Goal: Task Accomplishment & Management: Manage account settings

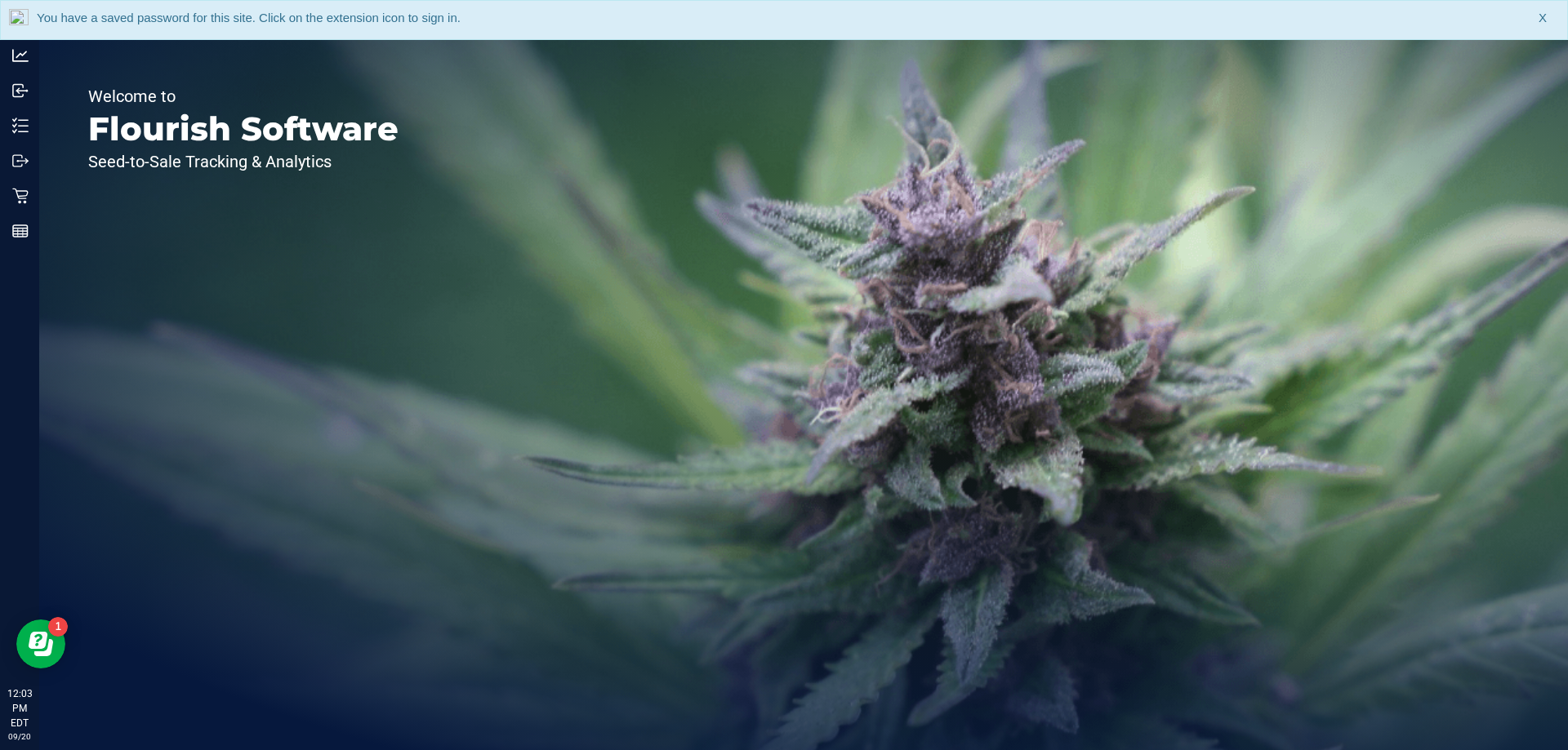
click at [1544, 14] on span "X" at bounding box center [1542, 18] width 9 height 19
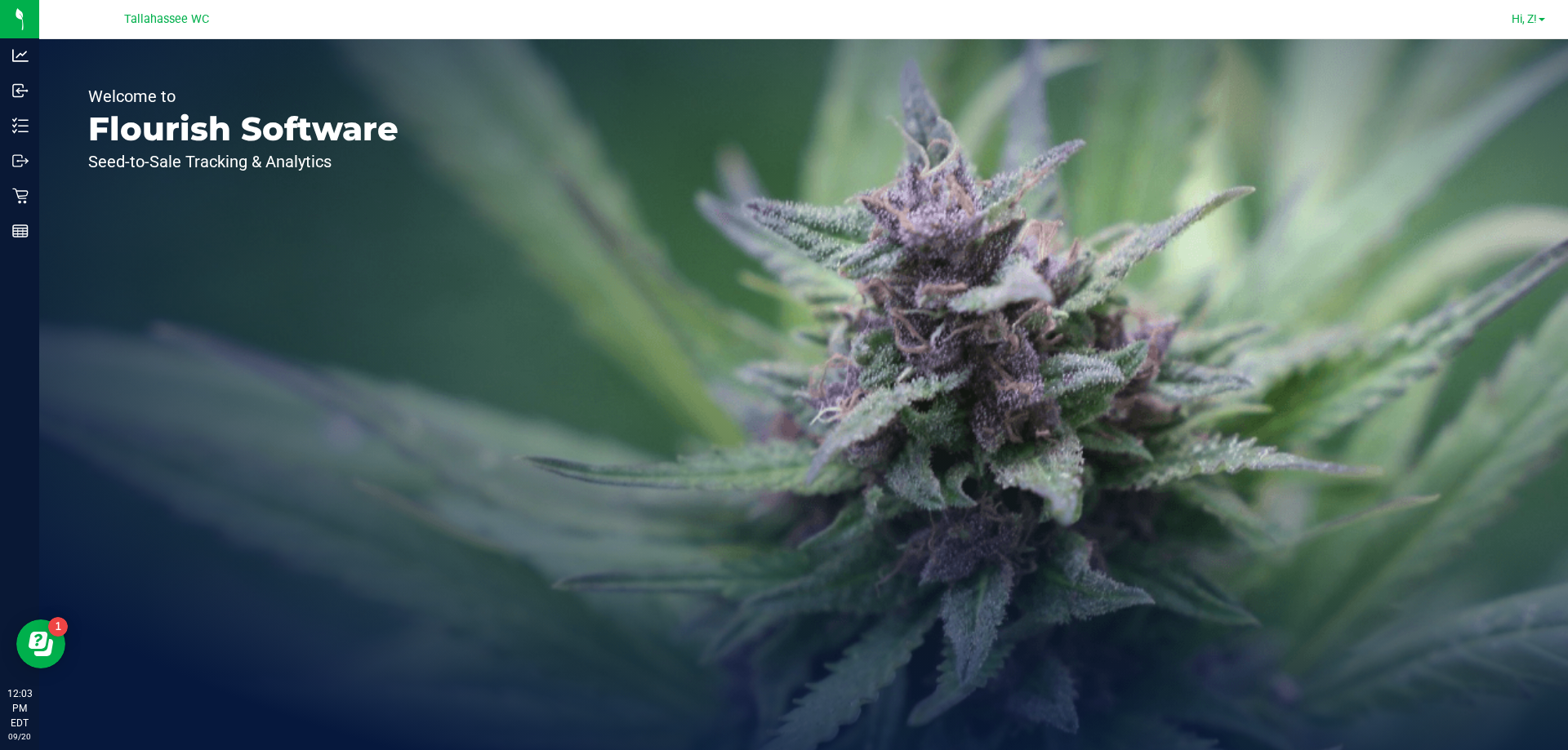
click at [1539, 21] on span at bounding box center [1542, 19] width 7 height 3
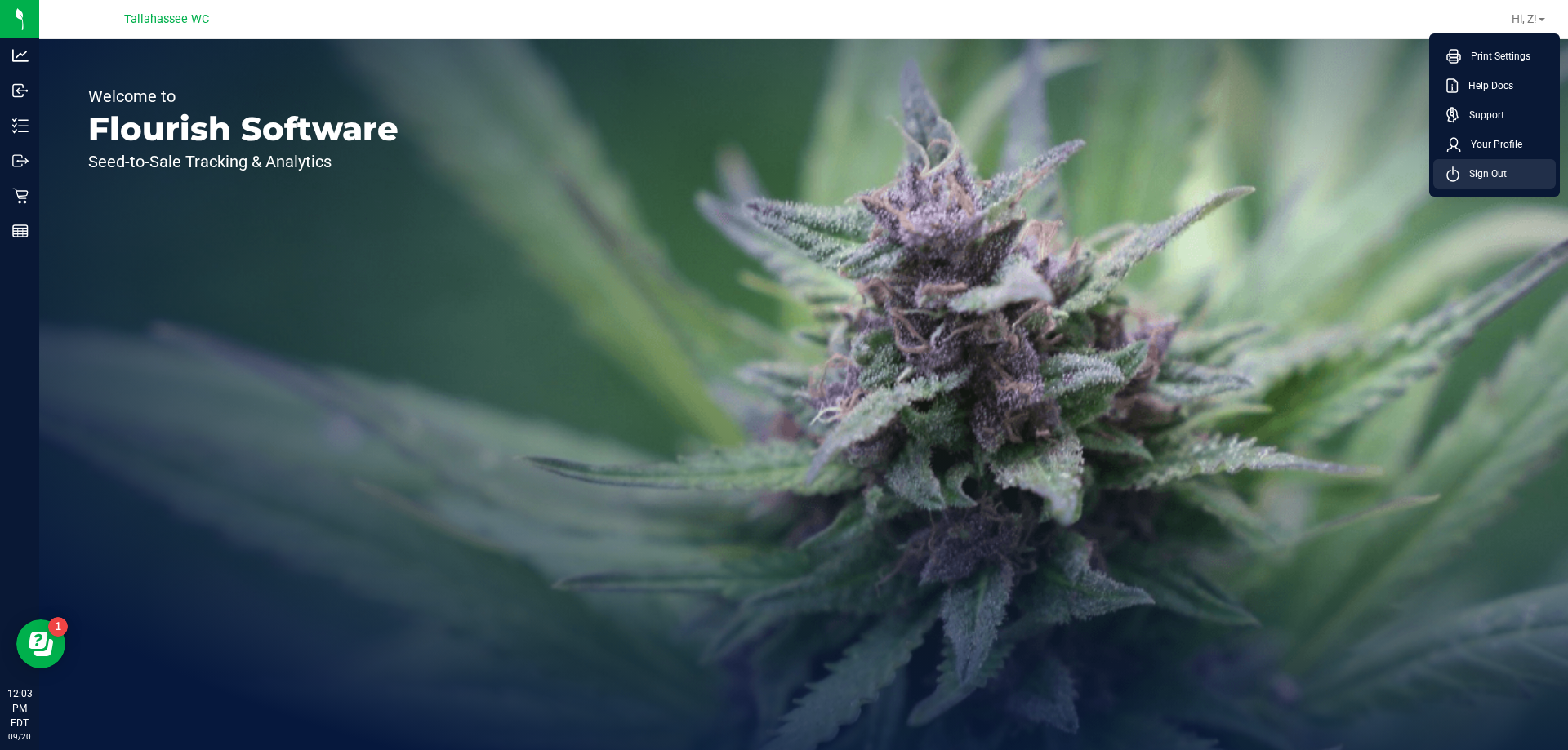
click at [1485, 172] on span "Sign Out" at bounding box center [1484, 173] width 47 height 16
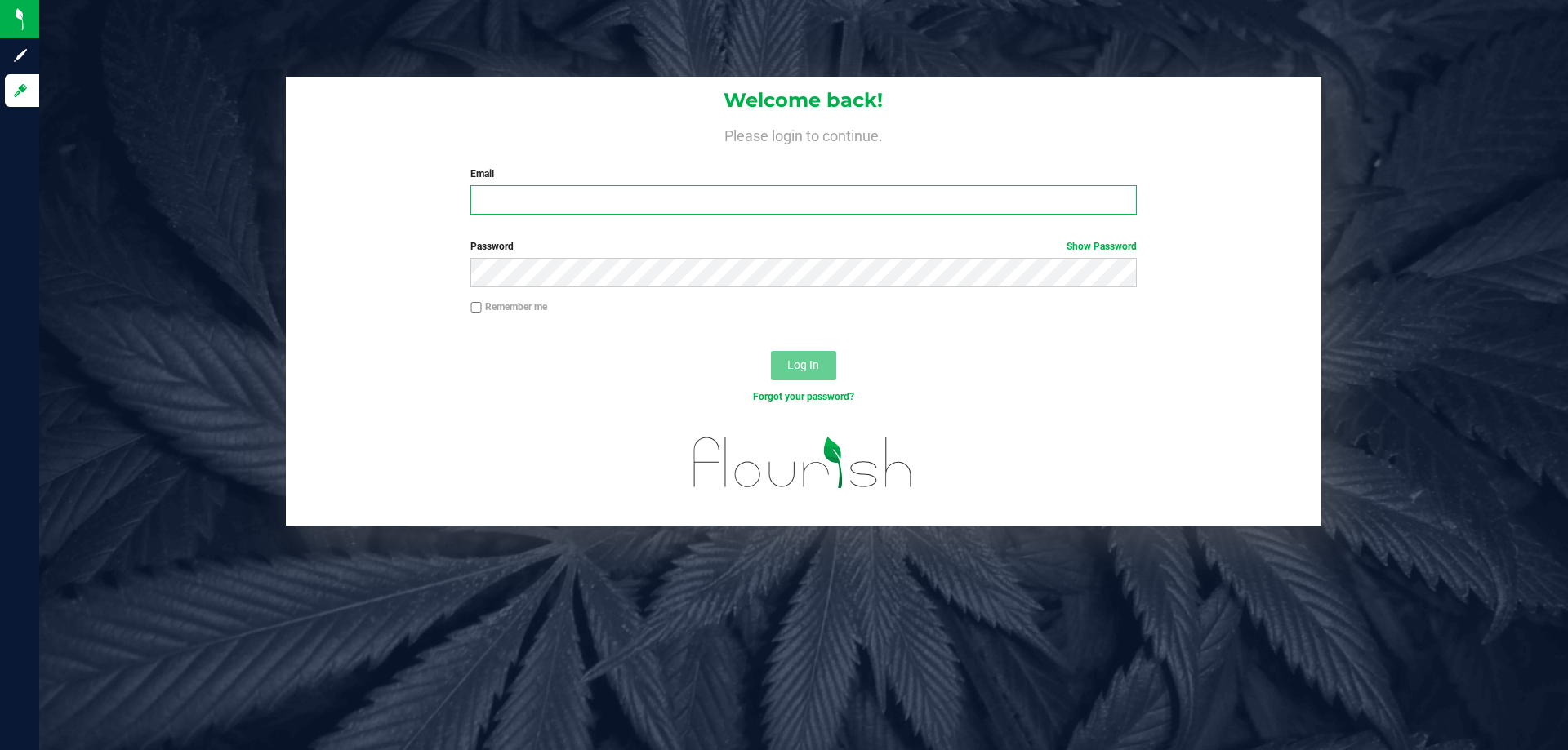
click at [799, 198] on input "Email" at bounding box center [803, 200] width 666 height 29
type input "[EMAIL_ADDRESS][DOMAIN_NAME]"
click at [771, 351] on button "Log In" at bounding box center [803, 365] width 65 height 29
